Goal: Information Seeking & Learning: Check status

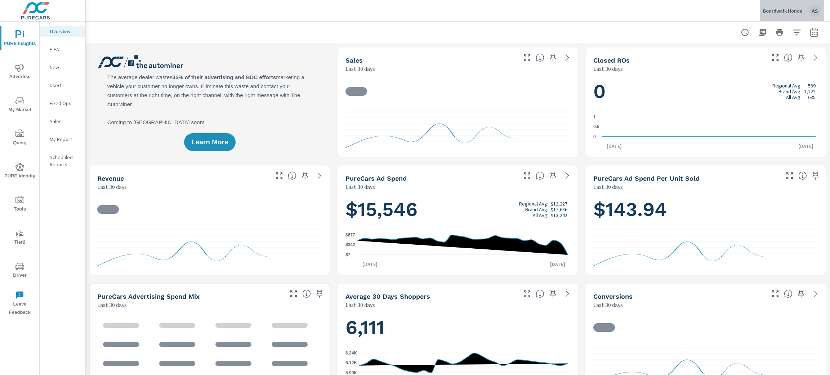
click at [779, 14] on div "Boardwalk Honda AS" at bounding box center [792, 10] width 58 height 13
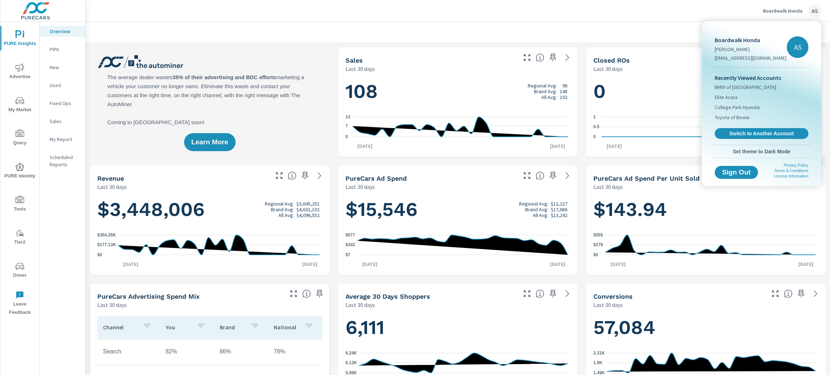
scroll to position [0, 0]
click at [777, 133] on span "Switch to Another Account" at bounding box center [761, 133] width 88 height 7
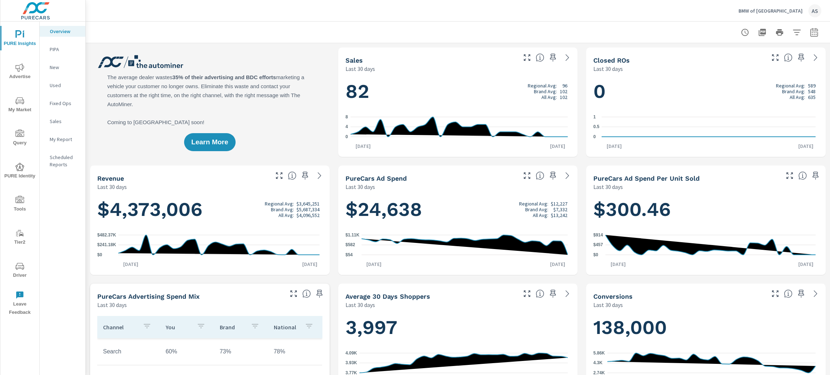
scroll to position [0, 0]
click at [23, 107] on span "My Market" at bounding box center [20, 106] width 35 height 18
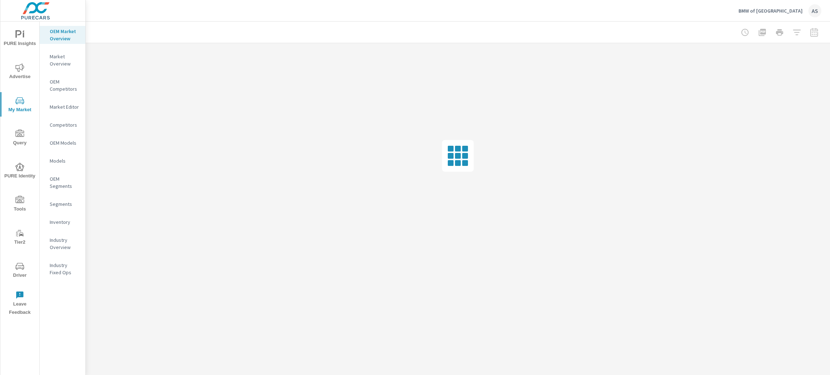
click at [63, 220] on p "Inventory" at bounding box center [65, 222] width 30 height 7
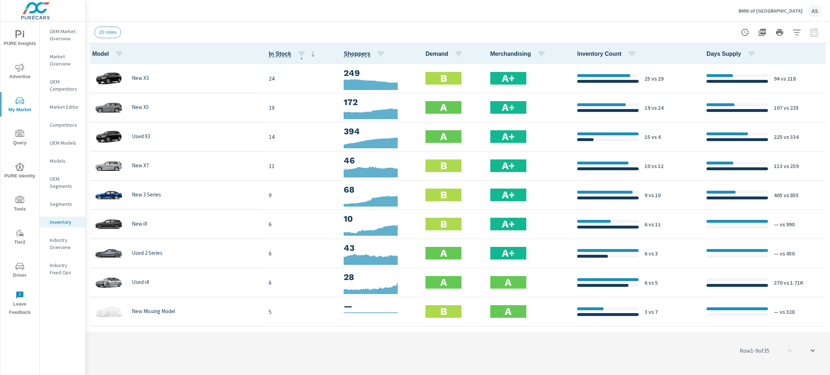
scroll to position [0, 0]
click at [628, 52] on icon "button" at bounding box center [632, 54] width 9 height 9
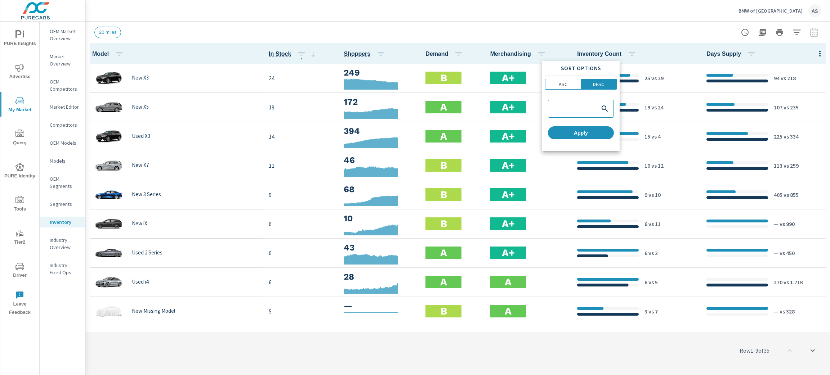
click at [645, 32] on div at bounding box center [415, 187] width 830 height 375
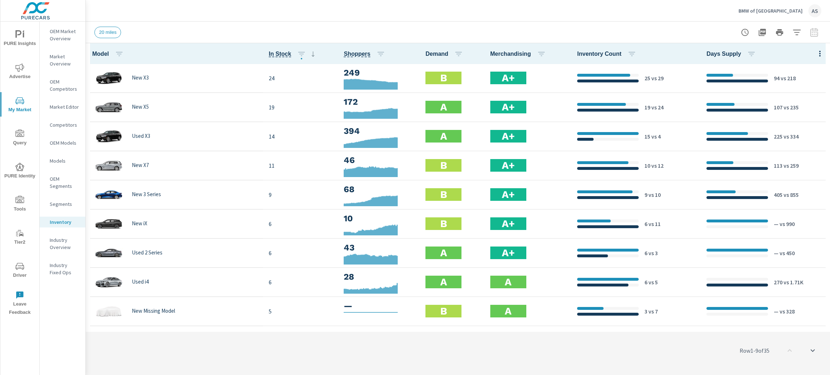
click at [816, 51] on icon "button" at bounding box center [820, 53] width 9 height 9
click at [797, 164] on span "Customize columns..." at bounding box center [796, 167] width 45 height 7
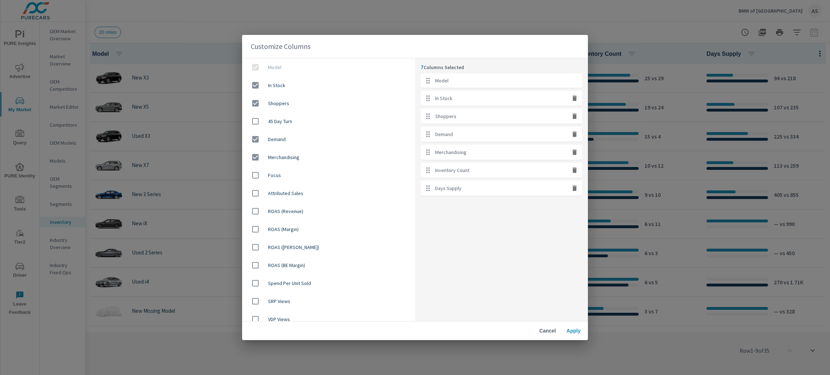
click at [575, 172] on icon "button" at bounding box center [574, 170] width 4 height 5
checkbox input "false"
click at [575, 172] on icon "button" at bounding box center [574, 170] width 4 height 5
checkbox input "false"
click at [253, 117] on input "checkbox" at bounding box center [255, 121] width 15 height 15
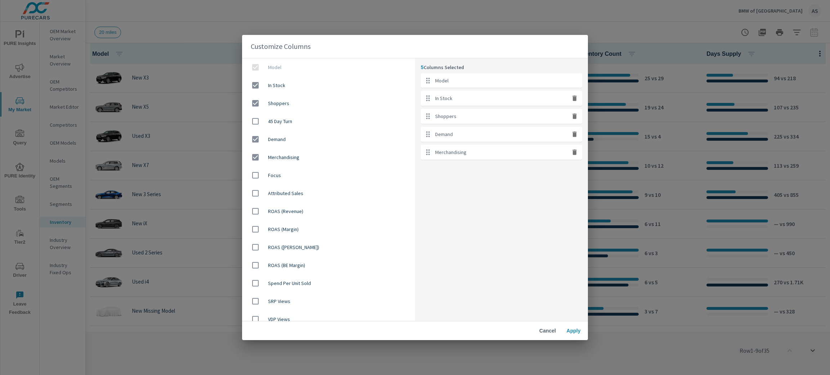
checkbox input "true"
drag, startPoint x: 461, startPoint y: 170, endPoint x: 459, endPoint y: 155, distance: 14.8
click at [459, 155] on ul "Model In Stock Shoppers Demand Merchandising 45 Day Turn" at bounding box center [501, 125] width 161 height 104
drag, startPoint x: 429, startPoint y: 173, endPoint x: 437, endPoint y: 133, distance: 40.6
click at [437, 133] on ul "Model In Stock Shoppers Demand Merchandising 45 Day Turn" at bounding box center [501, 125] width 161 height 104
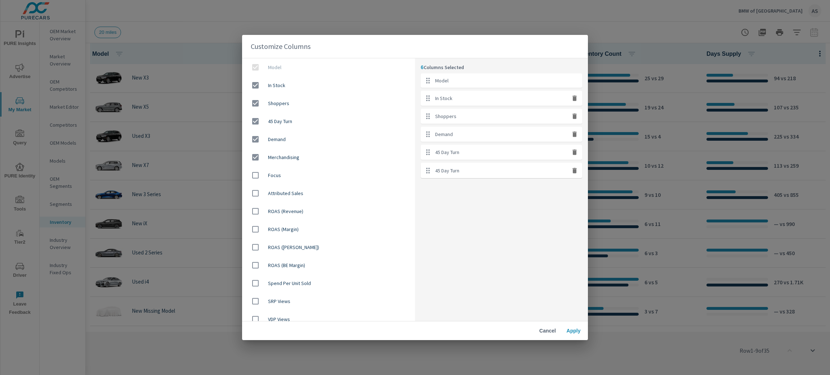
click at [574, 329] on span "Apply" at bounding box center [573, 331] width 17 height 6
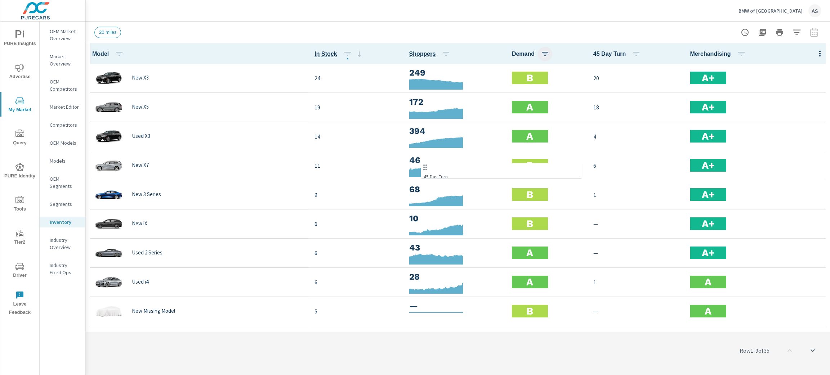
drag, startPoint x: 619, startPoint y: 52, endPoint x: 531, endPoint y: 54, distance: 88.3
click at [531, 54] on tr "Model In Stock Shoppers Demand 45 Day Turn Merchandising" at bounding box center [458, 53] width 744 height 21
click at [816, 52] on icon "button" at bounding box center [820, 53] width 9 height 9
click at [802, 168] on span "Customize columns..." at bounding box center [796, 167] width 45 height 7
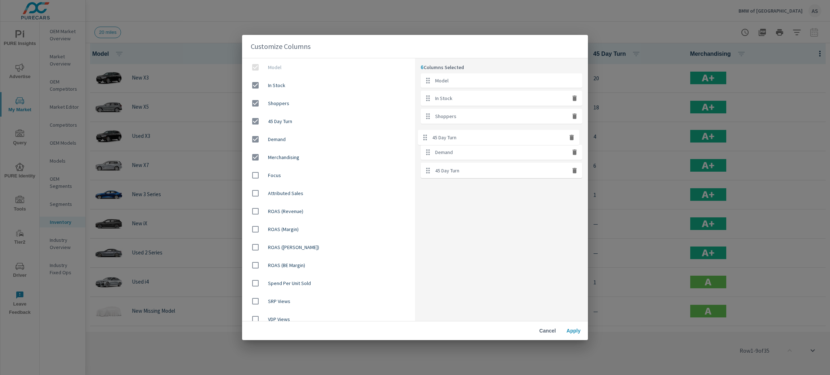
drag, startPoint x: 473, startPoint y: 154, endPoint x: 471, endPoint y: 135, distance: 19.2
click at [471, 135] on ul "Model In Stock Shoppers Demand 45 Day Turn Merchandising" at bounding box center [501, 125] width 161 height 104
click at [559, 324] on div "Cancel Apply" at bounding box center [415, 331] width 346 height 19
click at [568, 327] on button "Apply" at bounding box center [573, 331] width 23 height 13
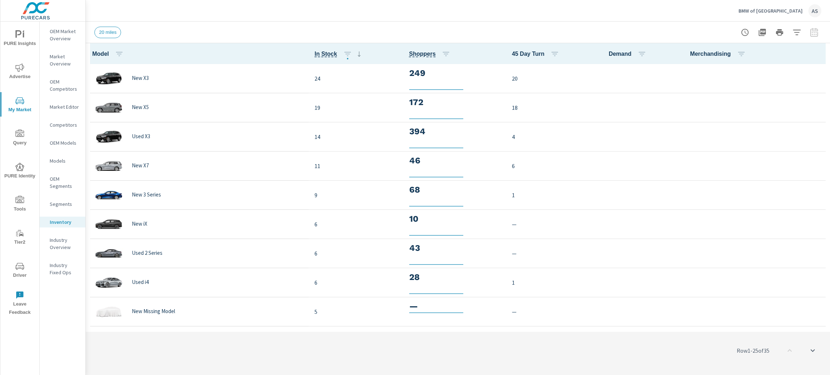
scroll to position [0, 0]
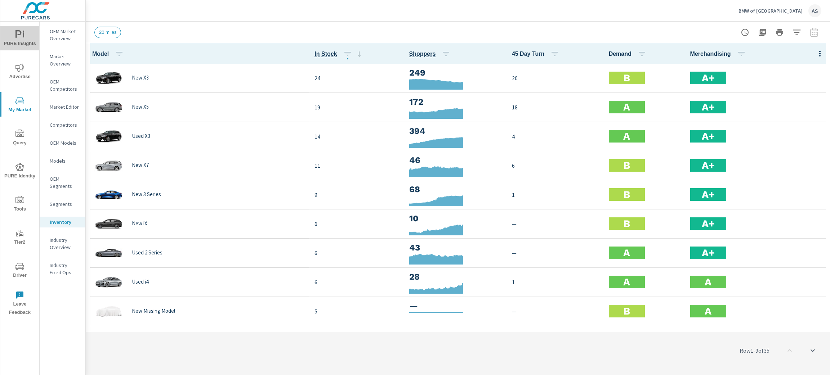
click at [19, 40] on span "PURE Insights" at bounding box center [20, 39] width 35 height 18
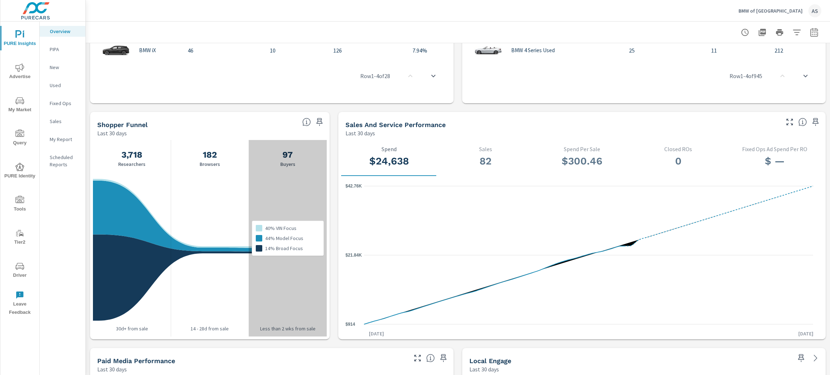
scroll to position [648, 0]
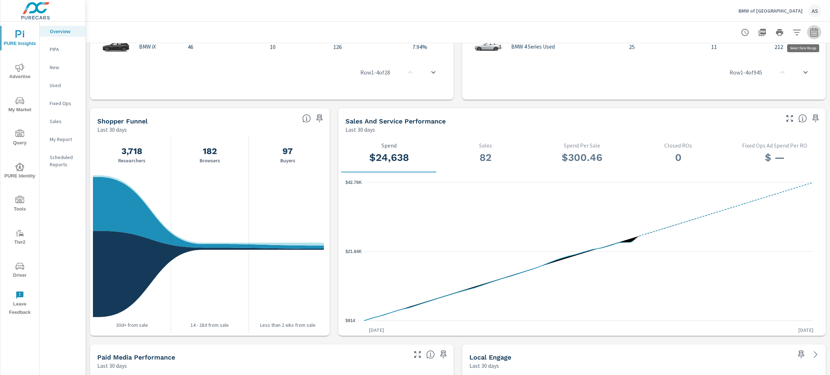
click at [810, 32] on icon "button" at bounding box center [814, 32] width 9 height 9
select select "Last 30 days"
click at [735, 81] on p "+ Add comparison" at bounding box center [755, 81] width 92 height 9
select select "Previous period"
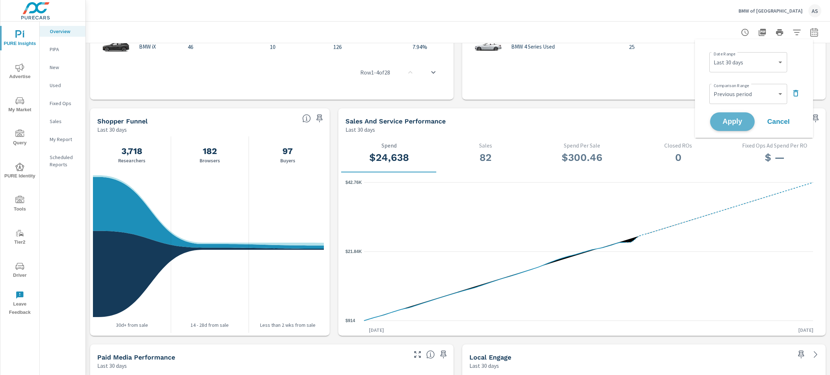
click at [736, 125] on span "Apply" at bounding box center [733, 122] width 30 height 7
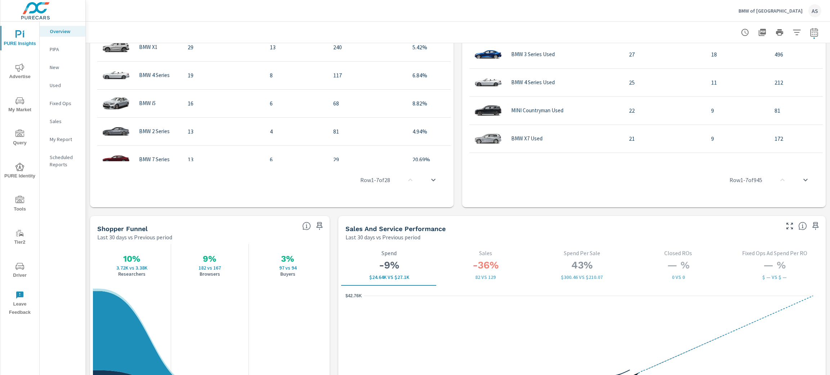
scroll to position [108, 0]
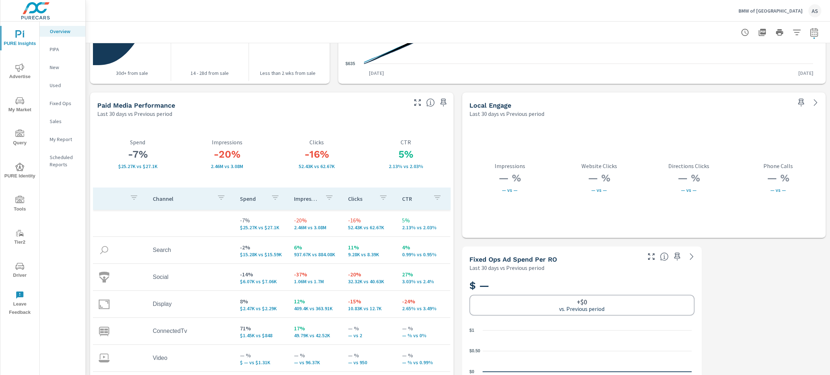
scroll to position [1209, 0]
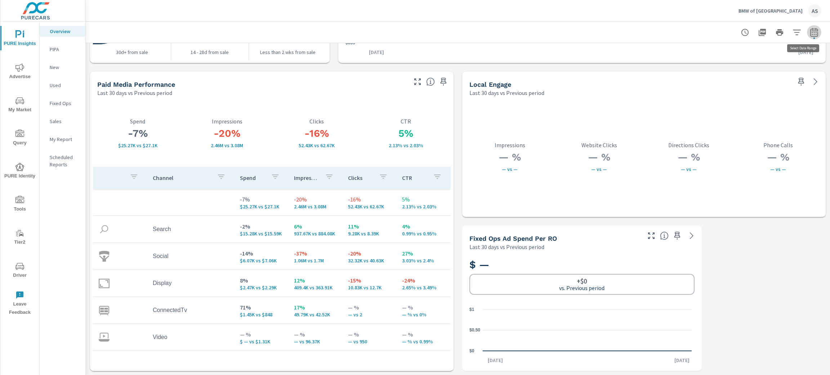
click at [810, 36] on icon "button" at bounding box center [814, 32] width 8 height 9
select select "Last 30 days"
select select "Previous period"
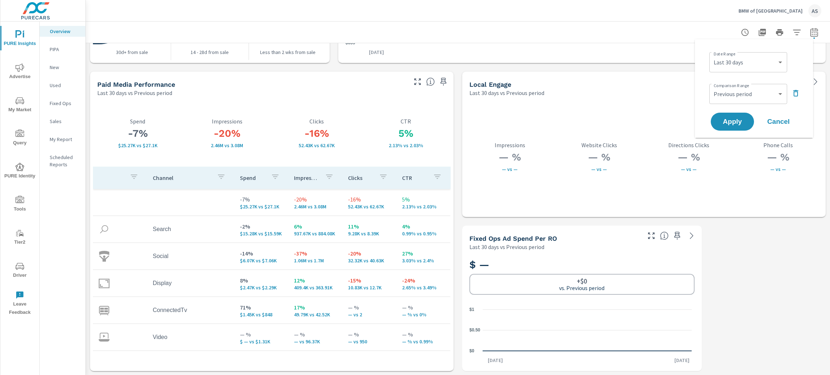
click at [796, 92] on icon "button" at bounding box center [795, 93] width 5 height 6
click at [745, 101] on span "Apply" at bounding box center [733, 101] width 30 height 7
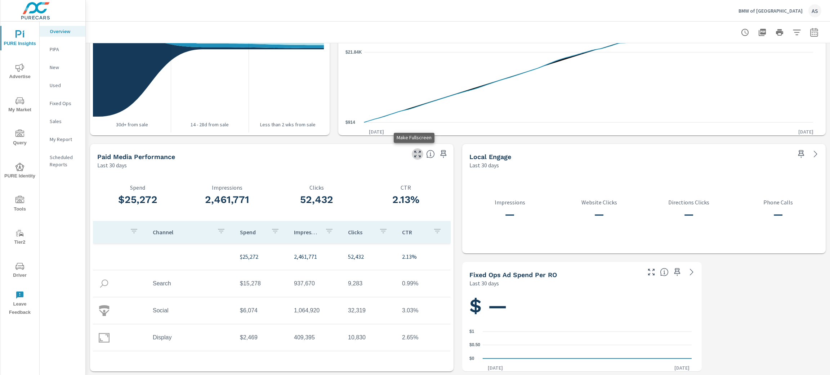
click at [414, 151] on icon "button" at bounding box center [417, 154] width 9 height 9
